Goal: Task Accomplishment & Management: Complete application form

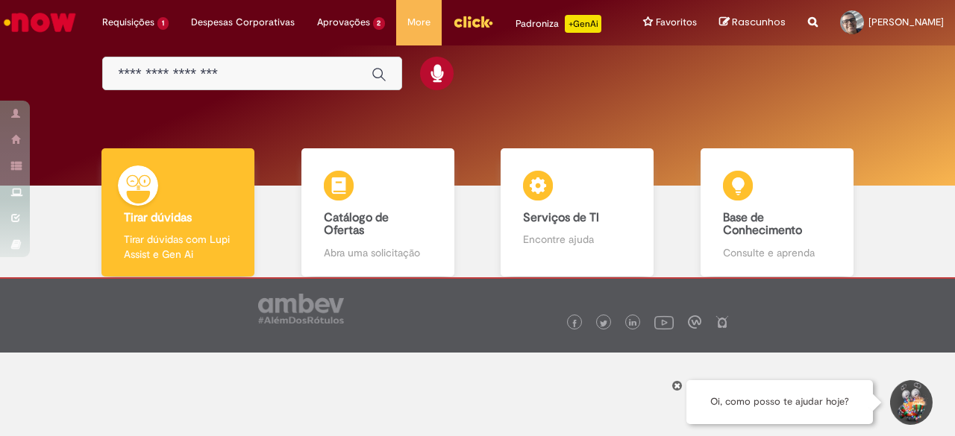
scroll to position [96, 0]
click at [131, 67] on input "Basta digitar aqui" at bounding box center [237, 74] width 239 height 17
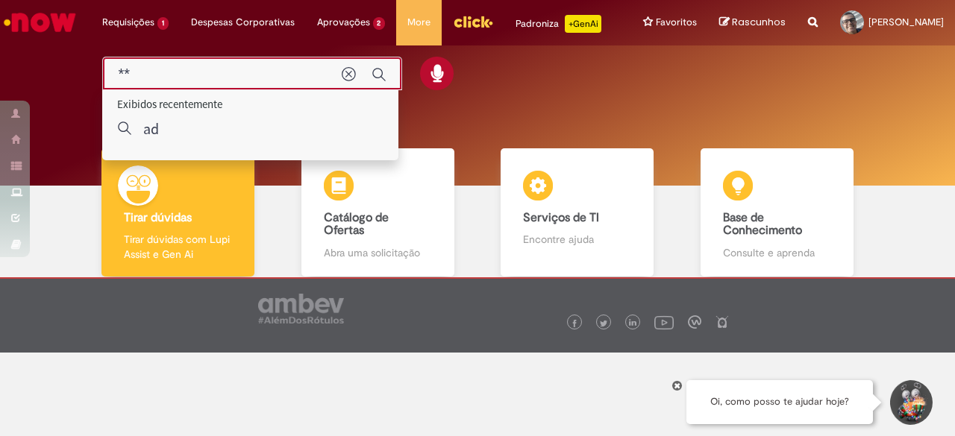
type input "*"
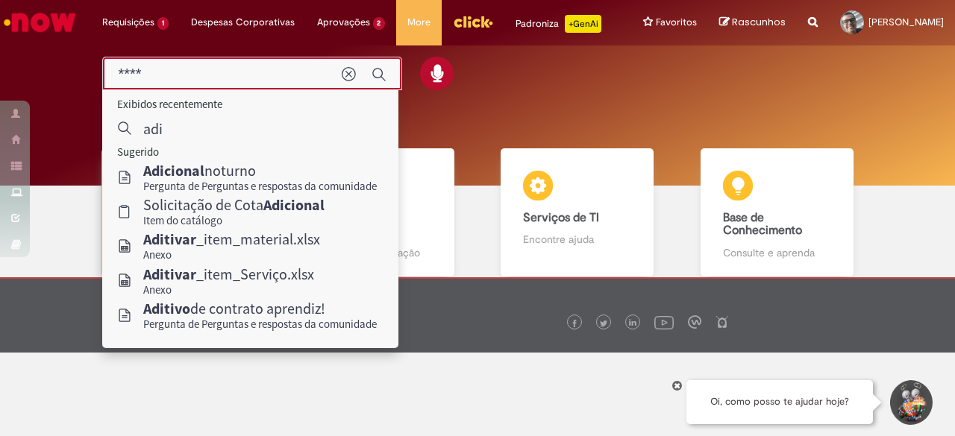
type input "*****"
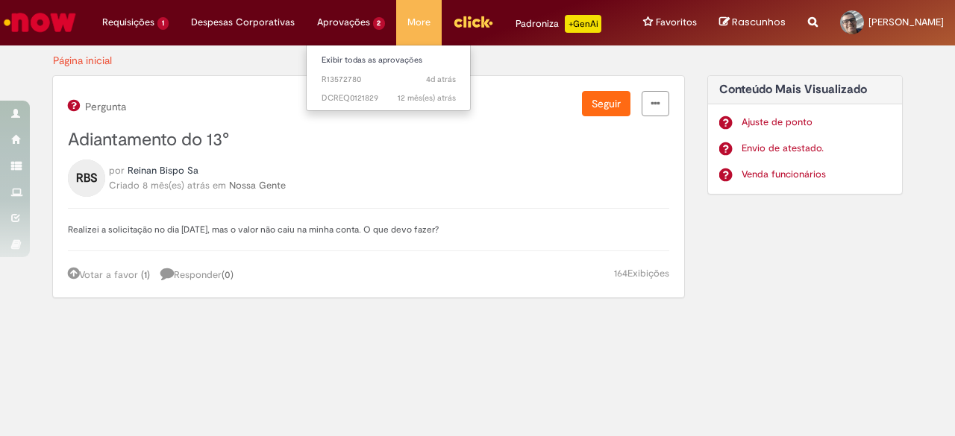
click at [327, 22] on li "Aprovações 2 Exibir todas as aprovações 4d atrás 4 dias atrás R13572780 12 mês(…" at bounding box center [351, 22] width 91 height 45
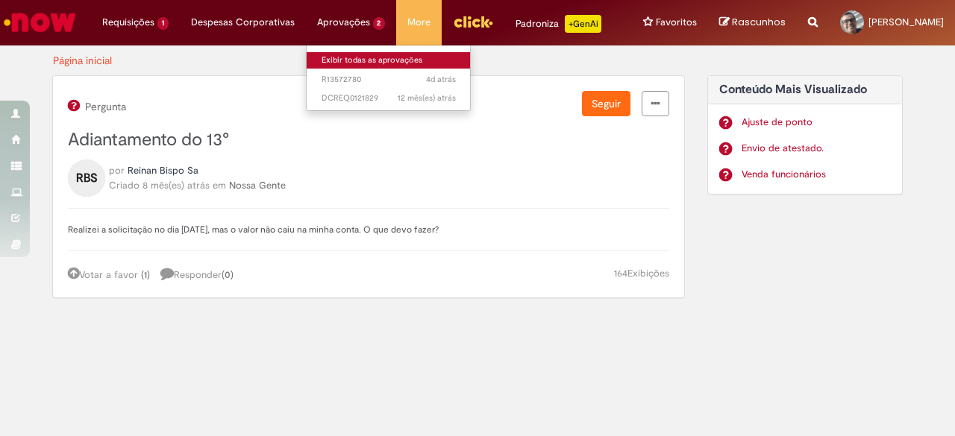
click at [327, 60] on link "Exibir todas as aprovações" at bounding box center [389, 60] width 164 height 16
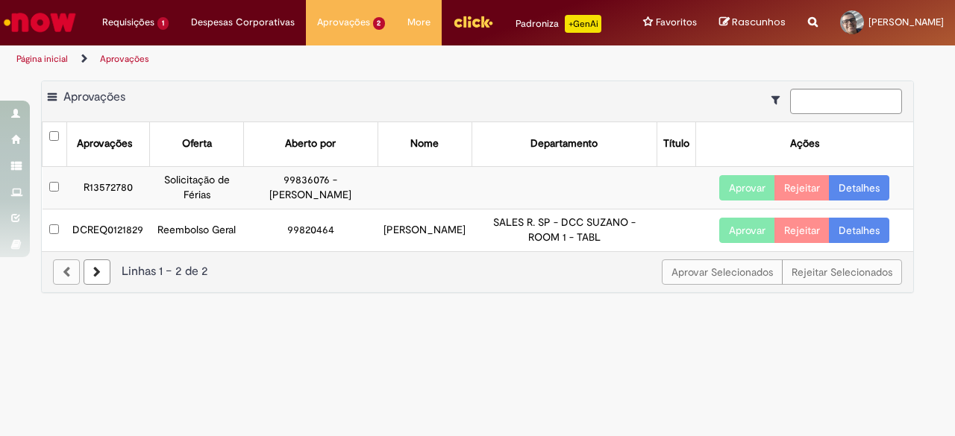
click at [854, 199] on link "Detalhes" at bounding box center [859, 187] width 60 height 25
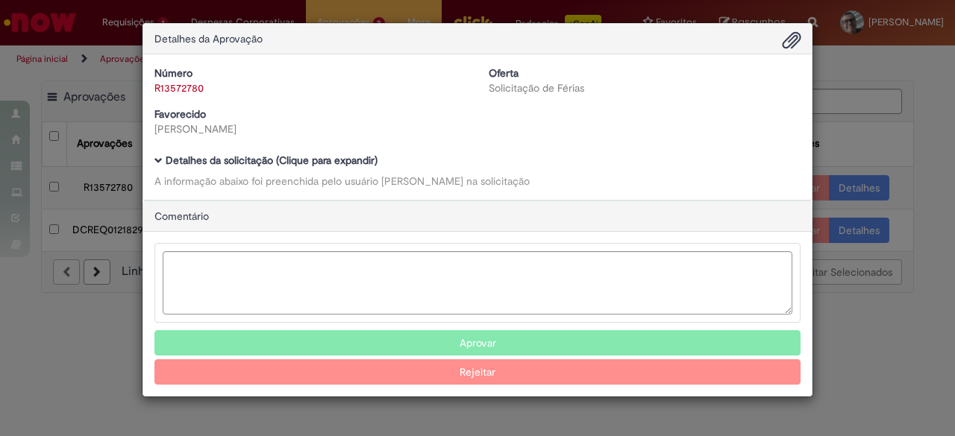
click at [854, 366] on div "Detalhes da Aprovação Número R13572780 Oferta Solicitação de Férias Favorecido …" at bounding box center [477, 218] width 955 height 436
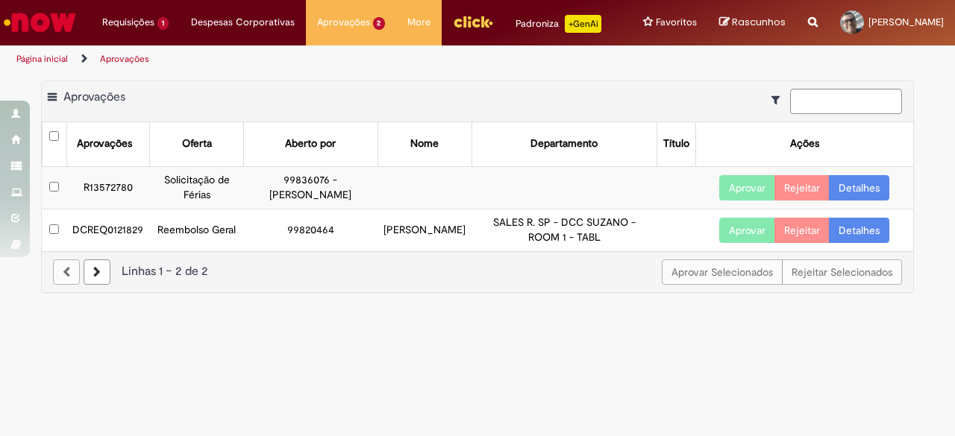
click at [852, 243] on link "Detalhes" at bounding box center [859, 230] width 60 height 25
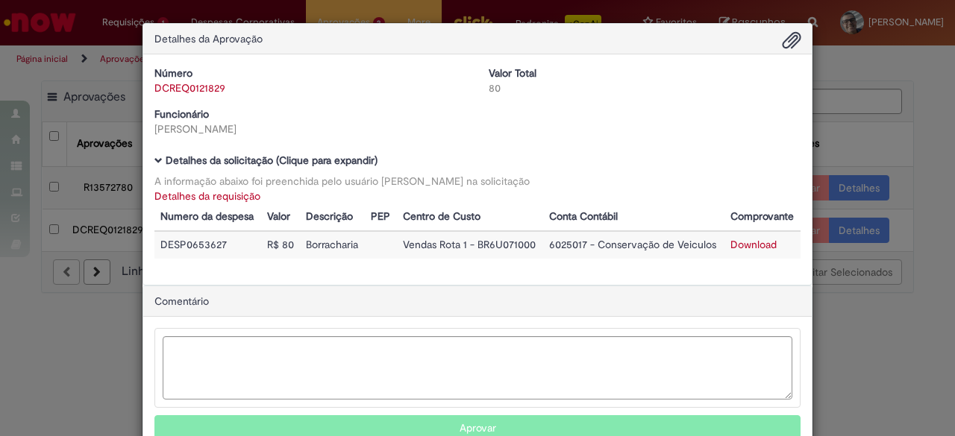
click at [693, 422] on button "Aprovar" at bounding box center [477, 428] width 646 height 25
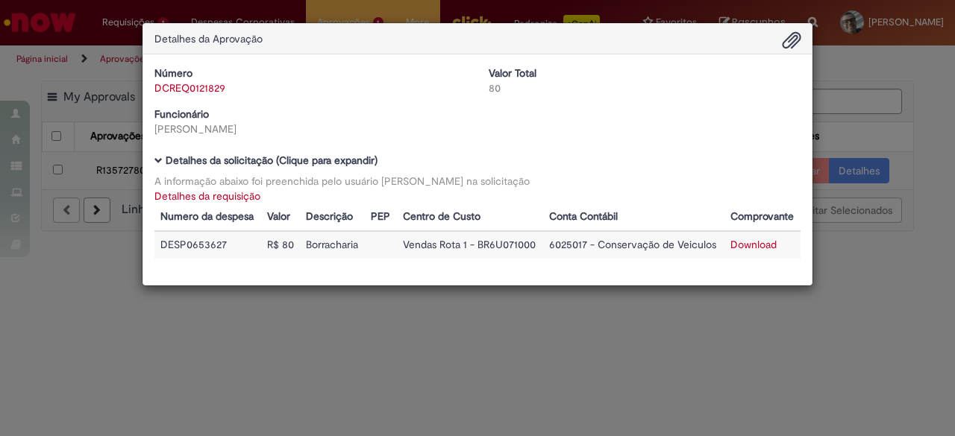
click at [883, 125] on div "Detalhes da Aprovação Número DCREQ0121829 Valor Total 80 Funcionário Delma Ferr…" at bounding box center [477, 218] width 955 height 436
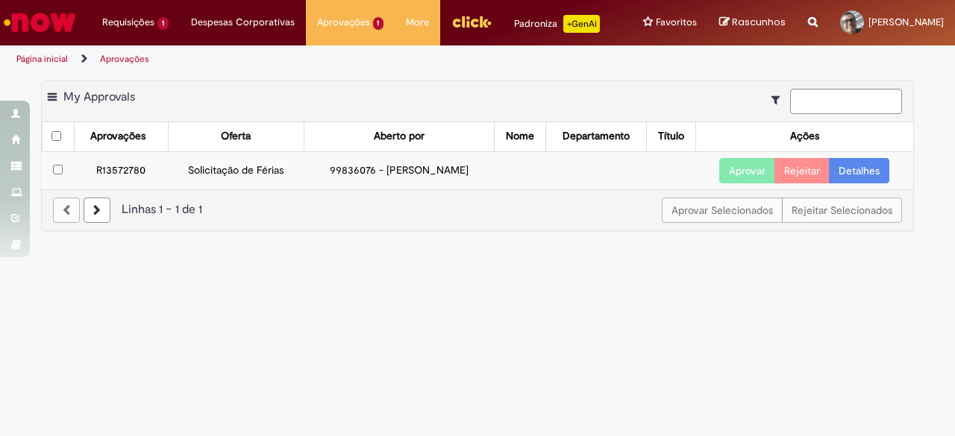
click at [748, 184] on button "Aprovar" at bounding box center [747, 170] width 56 height 25
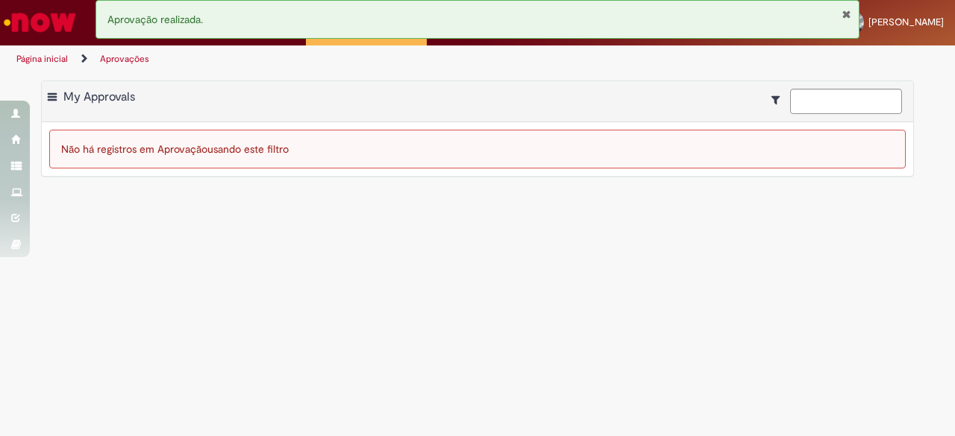
click at [142, 307] on main "Aprovações Exportar como PDF Exportar como Excel Exportar como CSV My Approvals…" at bounding box center [477, 254] width 955 height 363
click at [846, 15] on button "Fechar Notificação" at bounding box center [847, 14] width 10 height 12
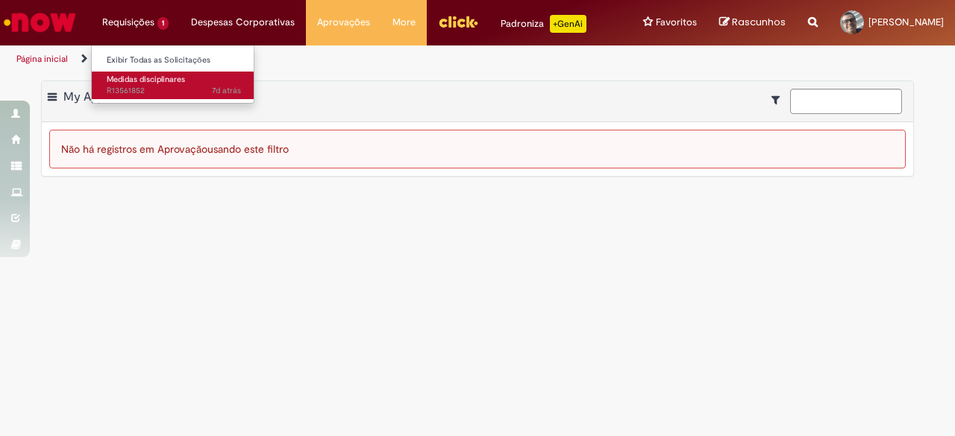
click at [125, 82] on span "Medidas disciplinares" at bounding box center [146, 79] width 78 height 11
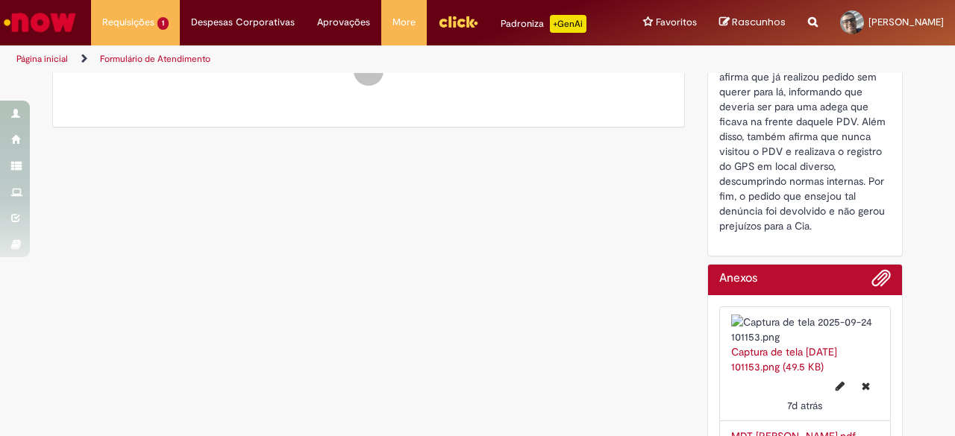
scroll to position [686, 0]
click at [438, 25] on img "Menu Cabeçalho" at bounding box center [458, 21] width 40 height 22
click at [438, 22] on img "Menu Cabeçalho" at bounding box center [458, 21] width 40 height 22
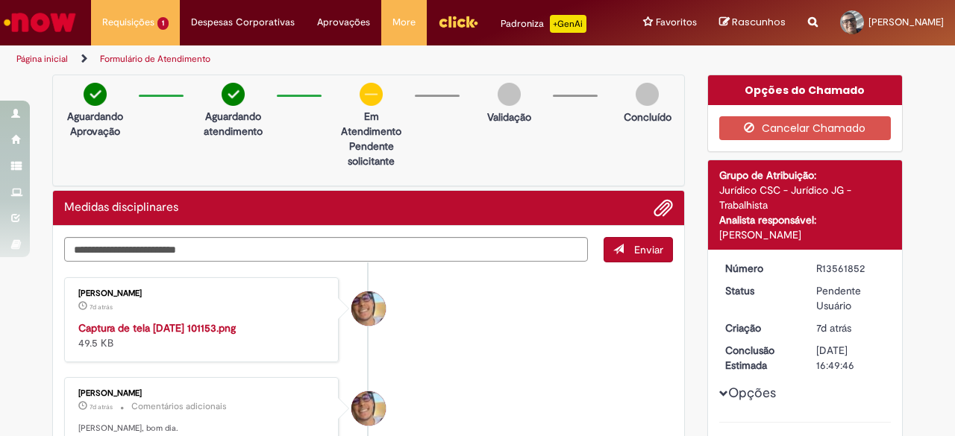
scroll to position [0, 0]
click at [84, 262] on textarea "Digite sua mensagem aqui..." at bounding box center [326, 249] width 524 height 25
type textarea "*"
type textarea "**********"
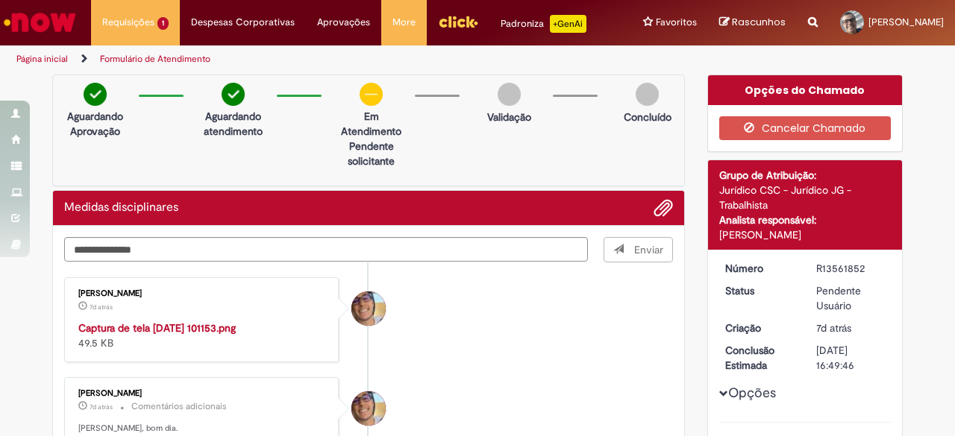
click at [618, 263] on span "Enviar" at bounding box center [638, 249] width 69 height 25
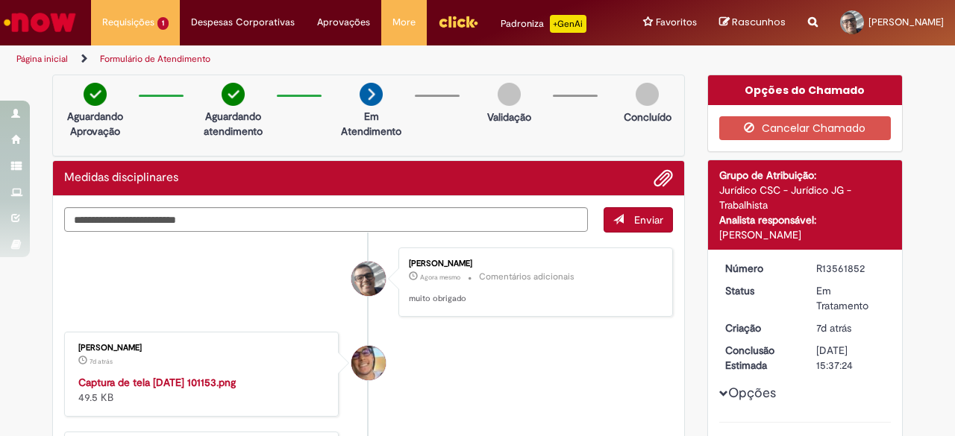
click at [445, 25] on img "Menu Cabeçalho" at bounding box center [458, 21] width 40 height 22
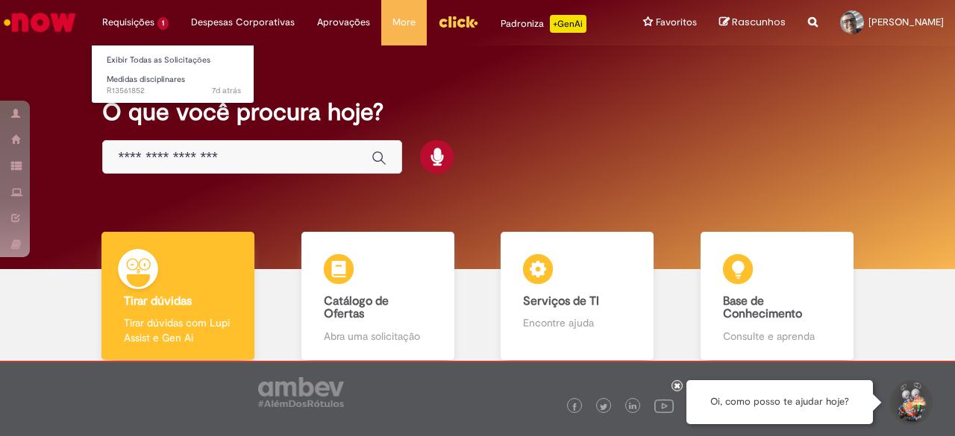
click at [124, 23] on li "Requisições 1 Exibir Todas as Solicitações Medidas disciplinares 7d atrás 7 dia…" at bounding box center [135, 22] width 89 height 45
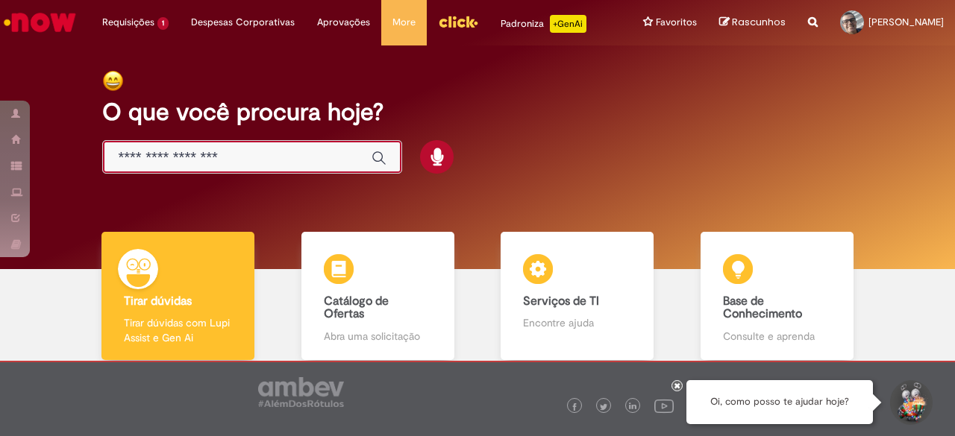
click at [145, 166] on input "Basta digitar aqui" at bounding box center [237, 157] width 239 height 17
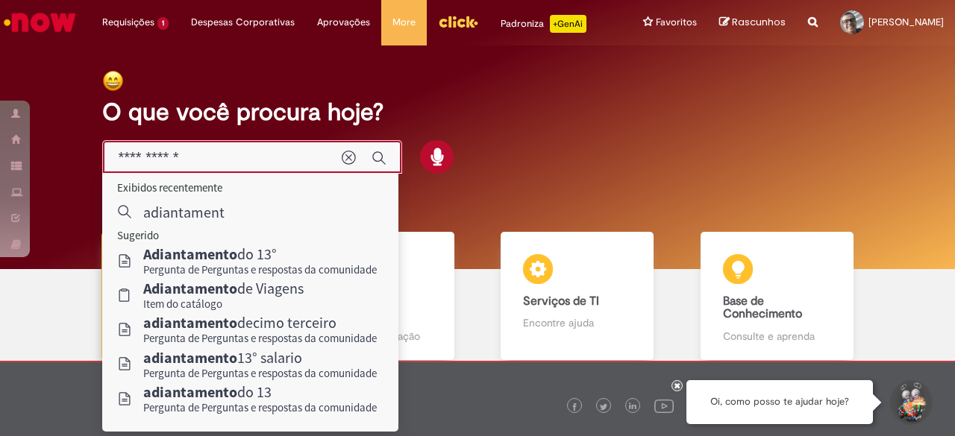
type input "**********"
